Goal: Book appointment/travel/reservation

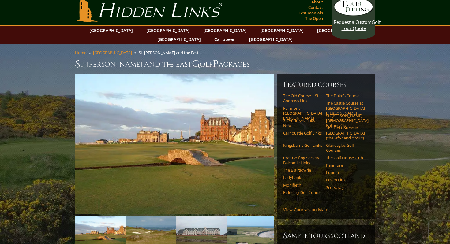
scroll to position [3, 0]
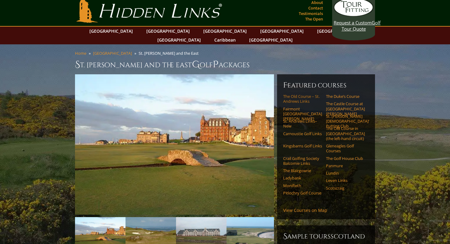
click at [299, 94] on link "The Old Course – St. Andrews Links" at bounding box center [302, 99] width 39 height 10
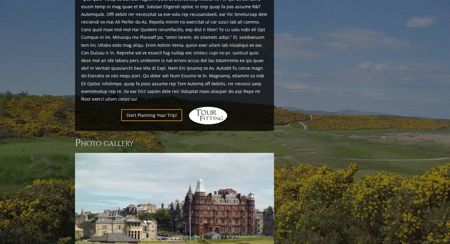
scroll to position [693, 0]
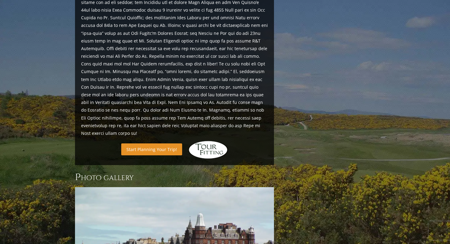
click at [154, 144] on link "Start Planning Your Trip!" at bounding box center [151, 150] width 61 height 12
